Goal: Navigation & Orientation: Find specific page/section

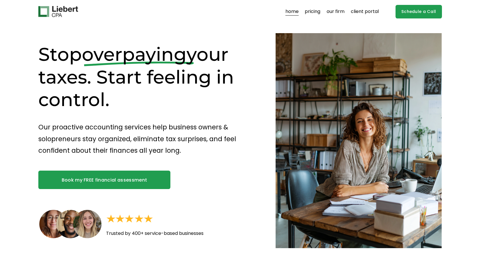
click at [318, 12] on link "pricing" at bounding box center [313, 11] width 16 height 9
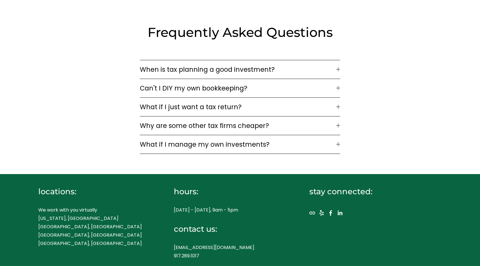
scroll to position [861, 0]
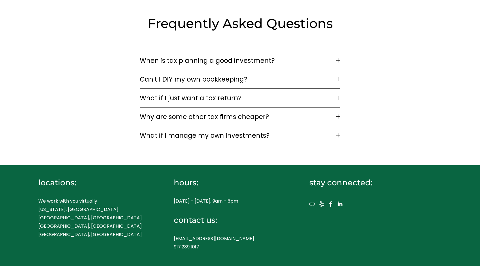
click at [200, 95] on span "What if I just want a tax return?" at bounding box center [238, 98] width 196 height 10
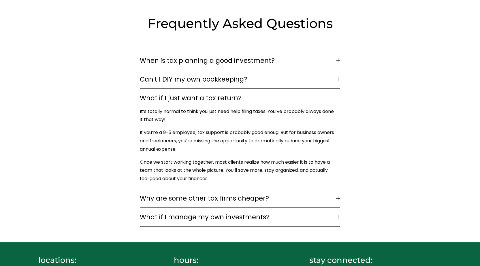
click at [340, 96] on div at bounding box center [338, 98] width 4 height 4
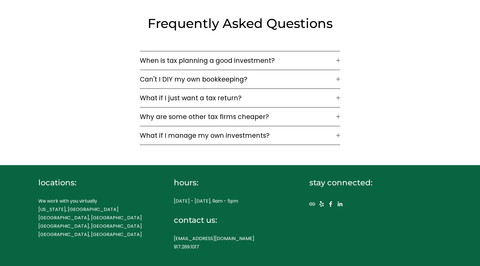
click at [340, 115] on div at bounding box center [338, 117] width 4 height 4
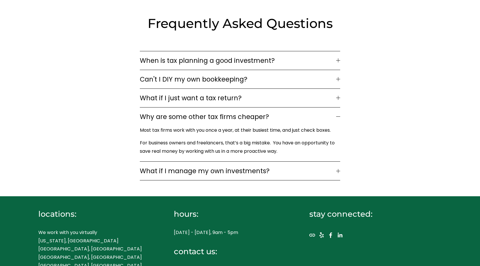
click at [340, 115] on div at bounding box center [338, 117] width 4 height 4
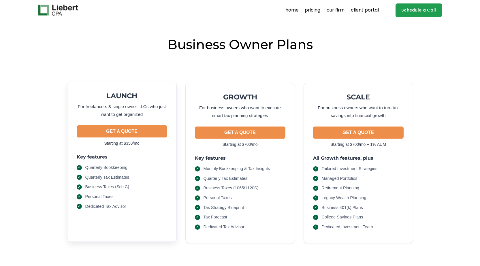
scroll to position [0, 0]
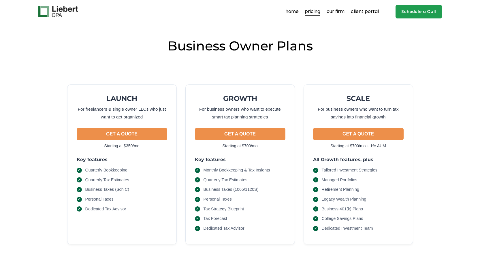
click at [339, 12] on link "our firm" at bounding box center [336, 11] width 18 height 9
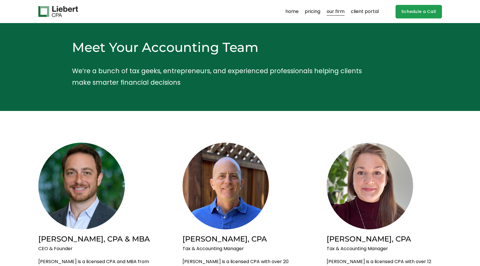
click at [364, 12] on link "client portal" at bounding box center [365, 11] width 28 height 9
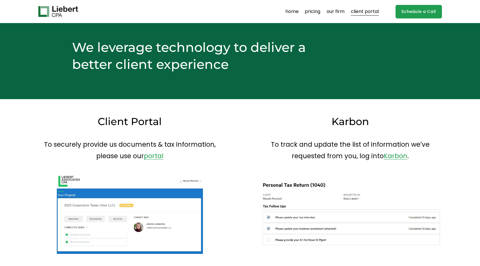
click at [290, 10] on link "home" at bounding box center [292, 11] width 13 height 9
